Goal: Task Accomplishment & Management: Manage account settings

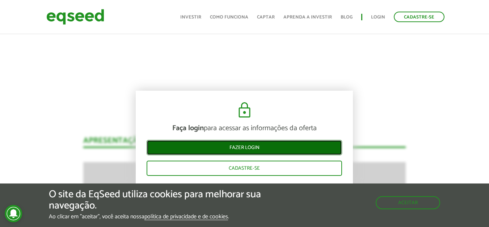
click at [268, 147] on link "Fazer login" at bounding box center [244, 147] width 195 height 15
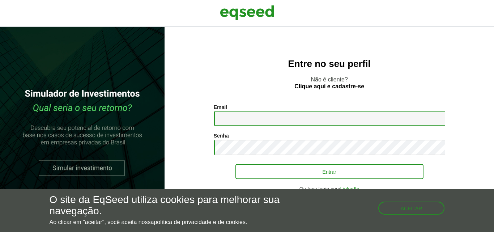
type input "**********"
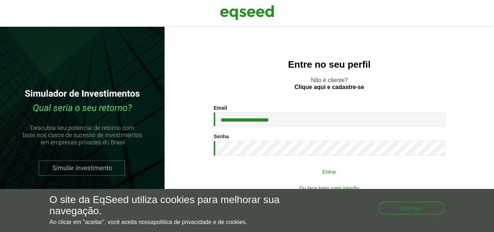
click at [302, 174] on button "Entrar" at bounding box center [330, 172] width 188 height 14
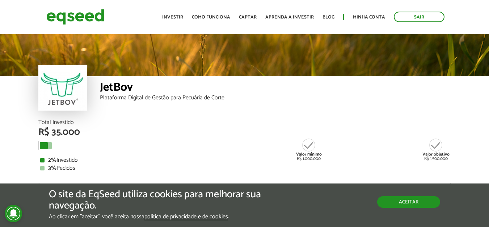
click at [410, 199] on button "Aceitar" at bounding box center [408, 202] width 63 height 12
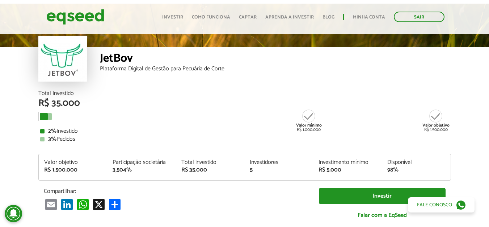
scroll to position [25, 0]
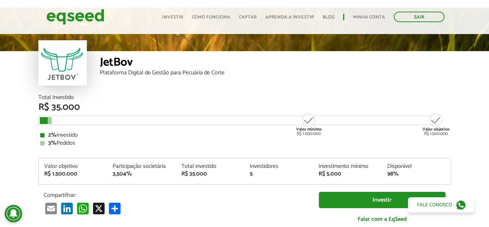
drag, startPoint x: 491, startPoint y: 89, endPoint x: 492, endPoint y: 25, distance: 63.7
click at [489, 25] on html "Sair Toggle navigation Toggle navigation Início Investir Como funciona" at bounding box center [244, 88] width 489 height 227
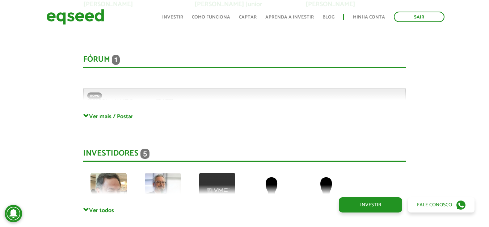
scroll to position [1991, 0]
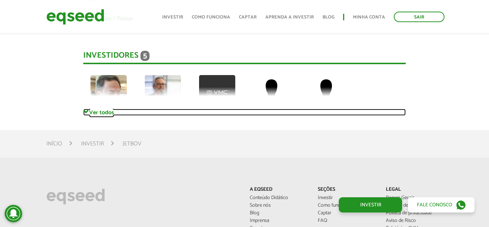
click at [99, 109] on link "Ver todos" at bounding box center [244, 112] width 323 height 7
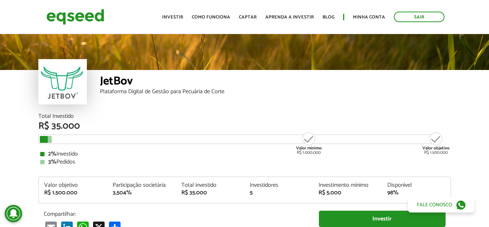
scroll to position [0, 0]
